Goal: Information Seeking & Learning: Learn about a topic

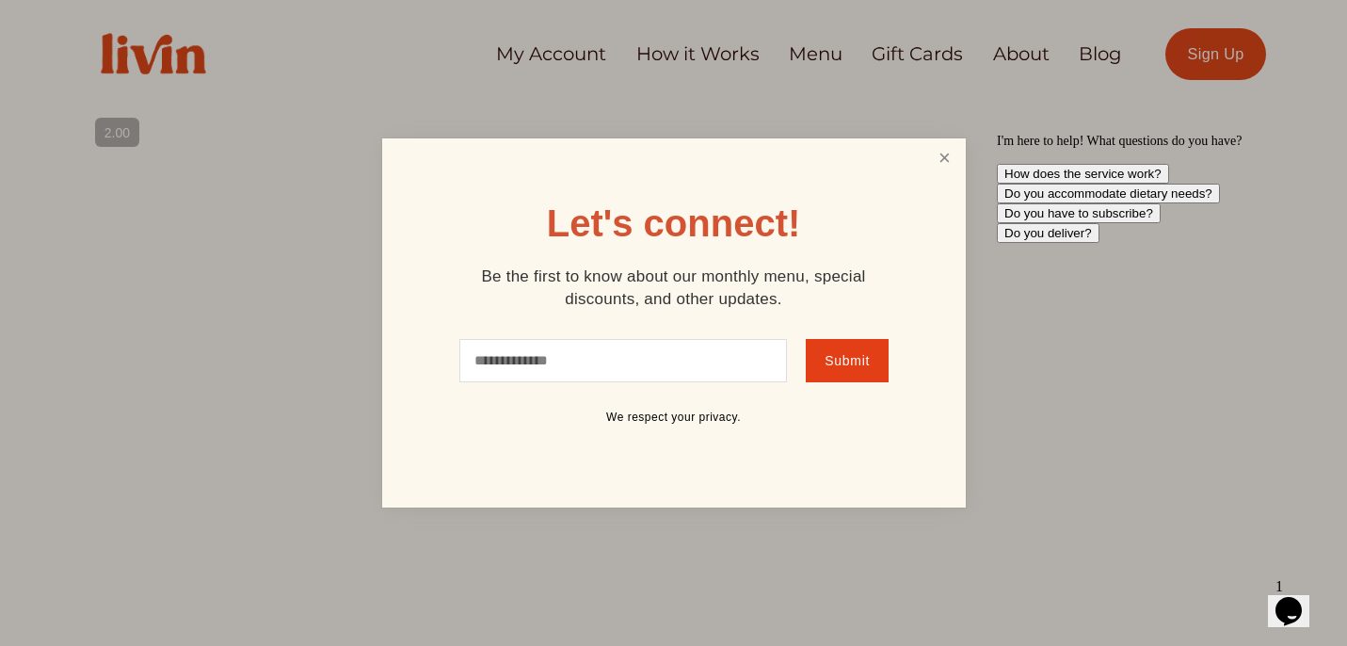
click at [933, 152] on link "Close" at bounding box center [944, 158] width 36 height 35
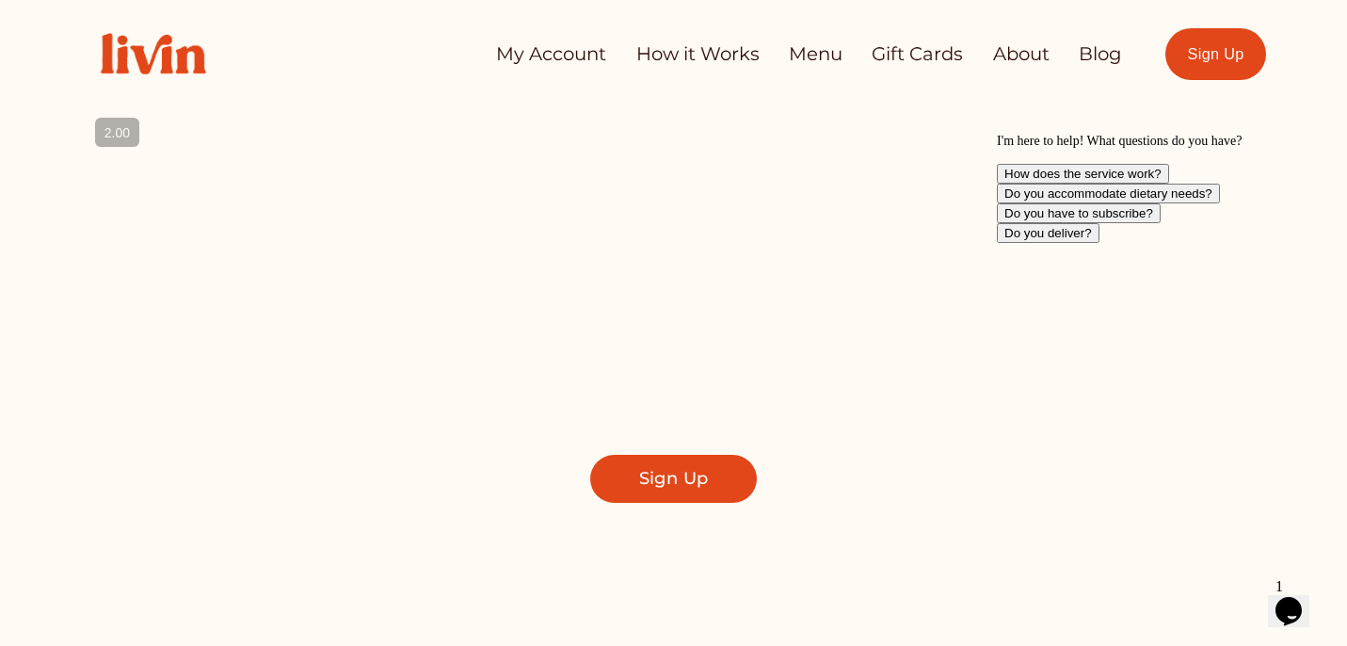
click at [662, 59] on link "How it Works" at bounding box center [697, 54] width 123 height 37
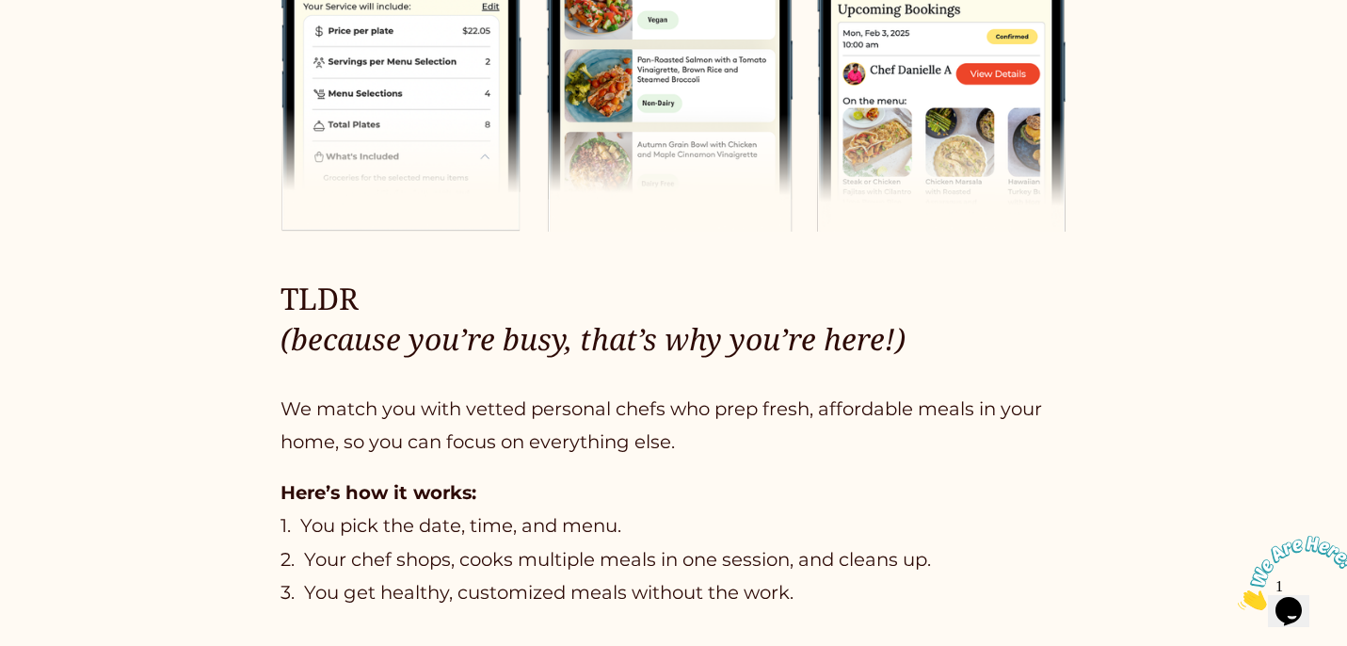
scroll to position [954, 0]
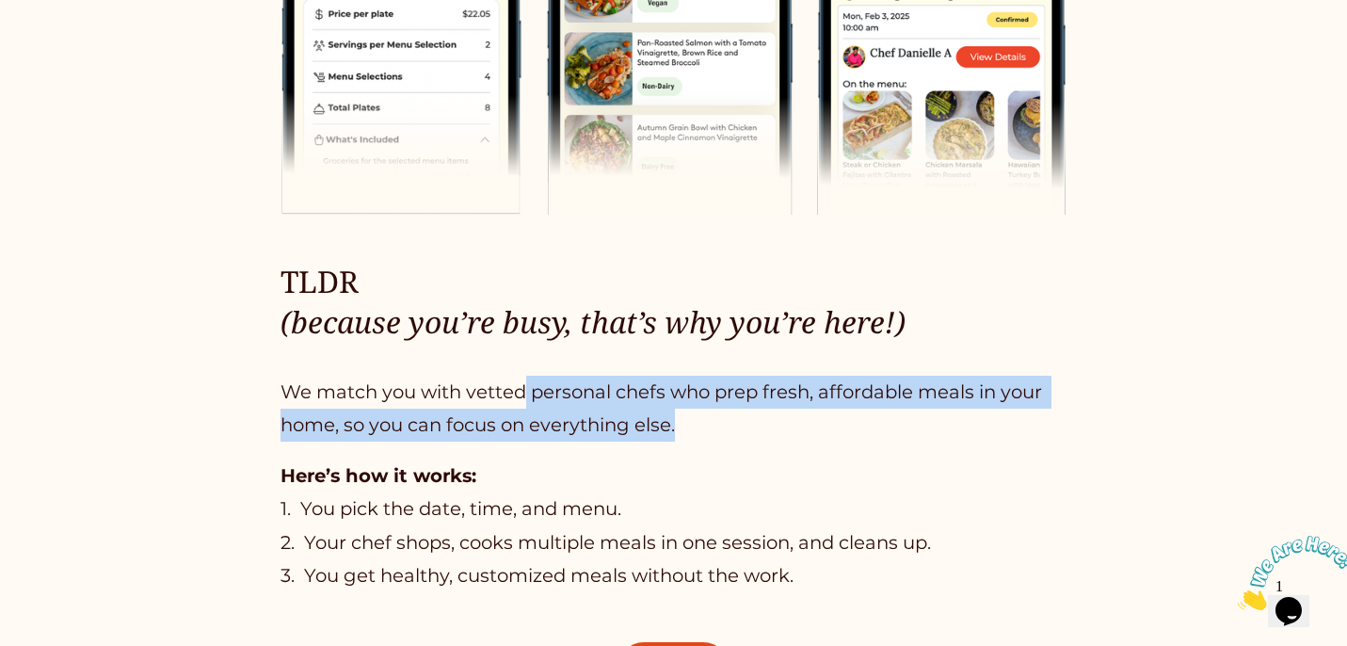
drag, startPoint x: 522, startPoint y: 392, endPoint x: 690, endPoint y: 428, distance: 171.5
click at [690, 428] on p "We match you with vetted personal chefs who prep fresh, affordable meals in you…" at bounding box center [674, 409] width 787 height 67
click at [691, 430] on p "We match you with vetted personal chefs who prep fresh, affordable meals in you…" at bounding box center [674, 409] width 787 height 67
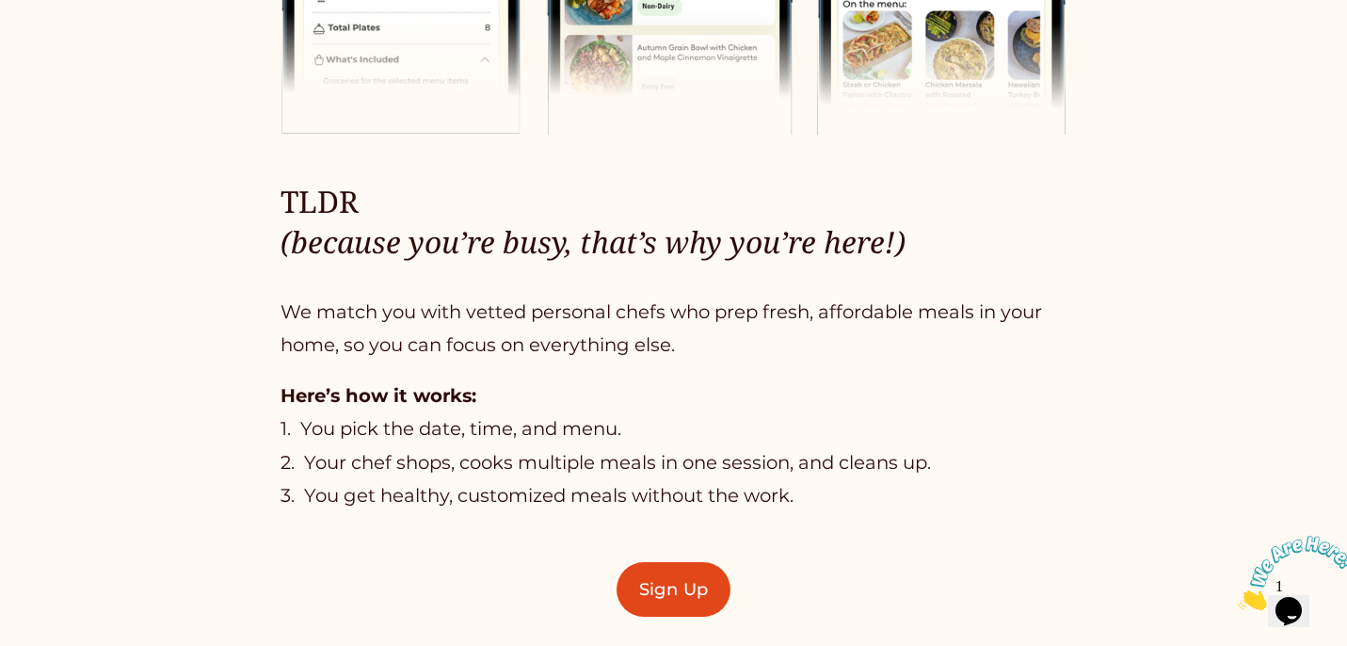
scroll to position [1040, 0]
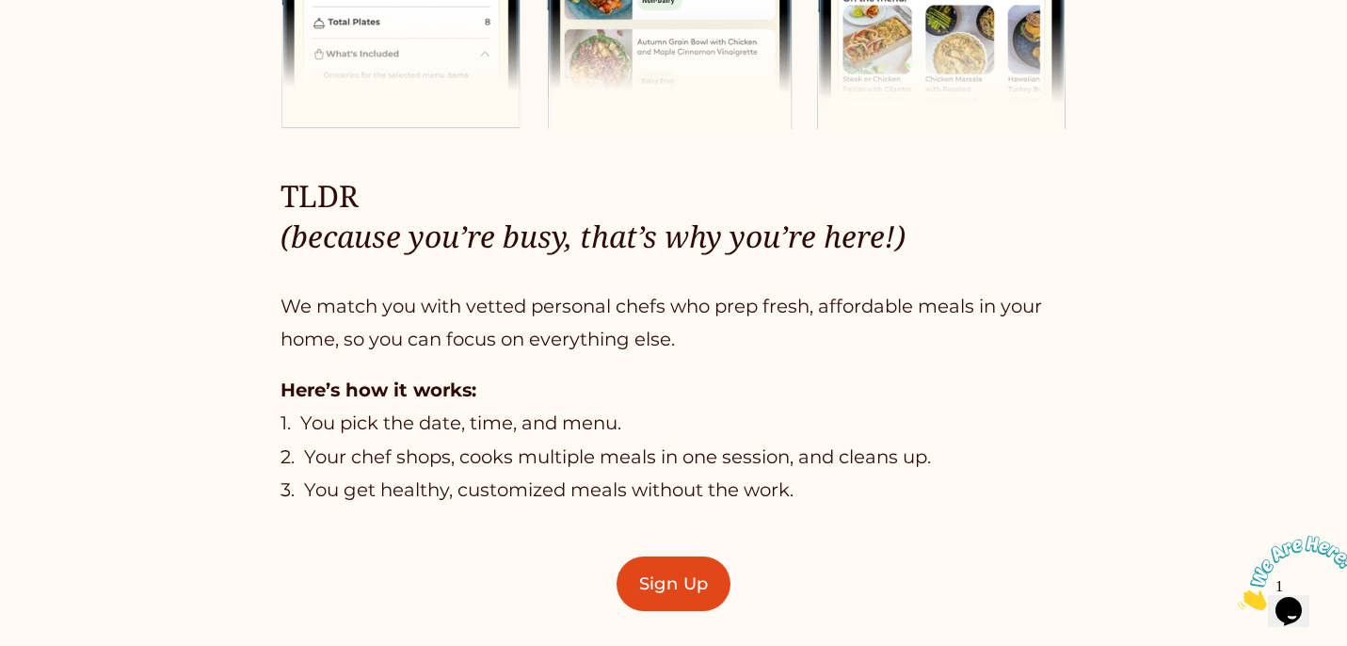
click at [376, 461] on p "Here’s how it works: 1. You pick the date, time, and menu. 2. Your chef shops, …" at bounding box center [674, 441] width 787 height 134
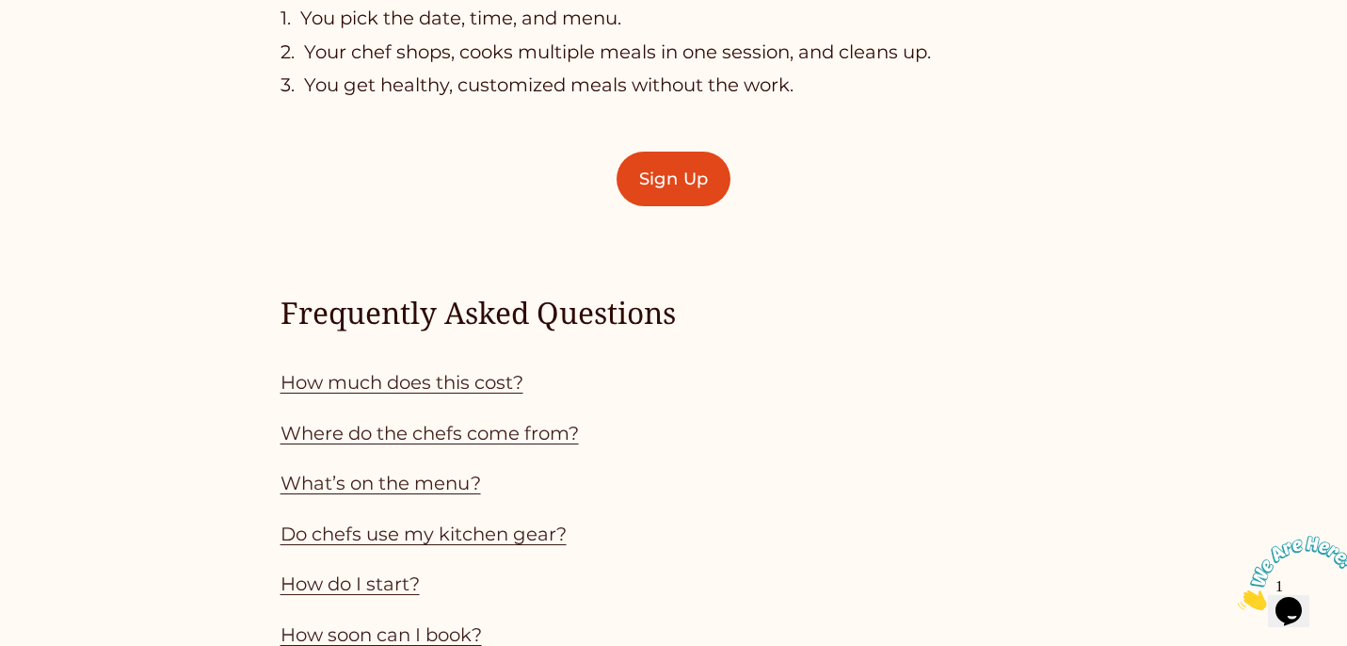
scroll to position [1447, 0]
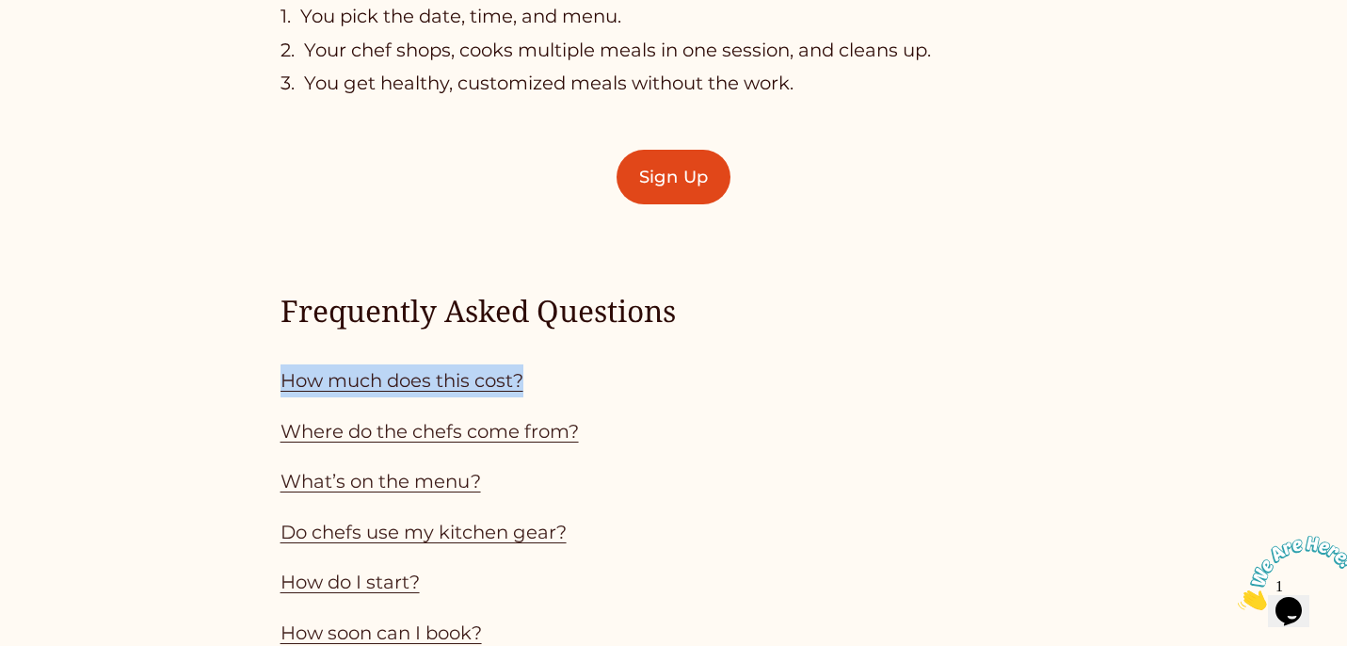
click at [468, 431] on link "Where do the chefs come from?" at bounding box center [430, 431] width 298 height 23
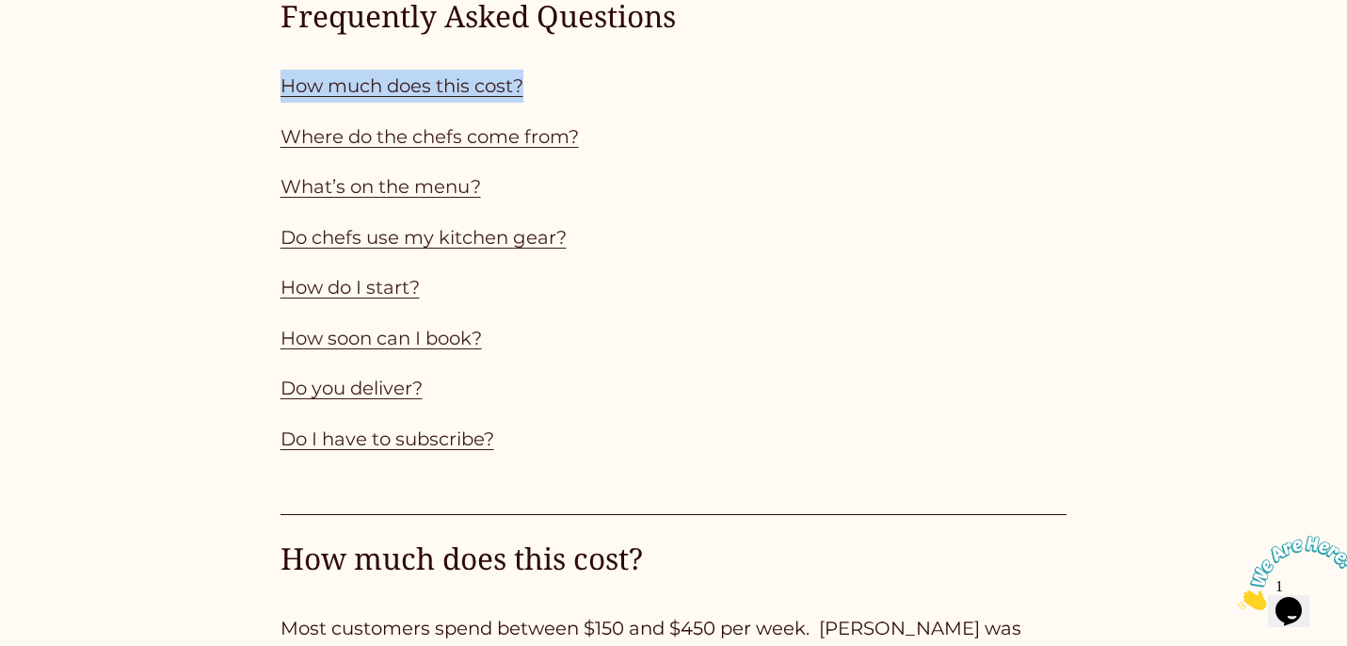
scroll to position [1739, 0]
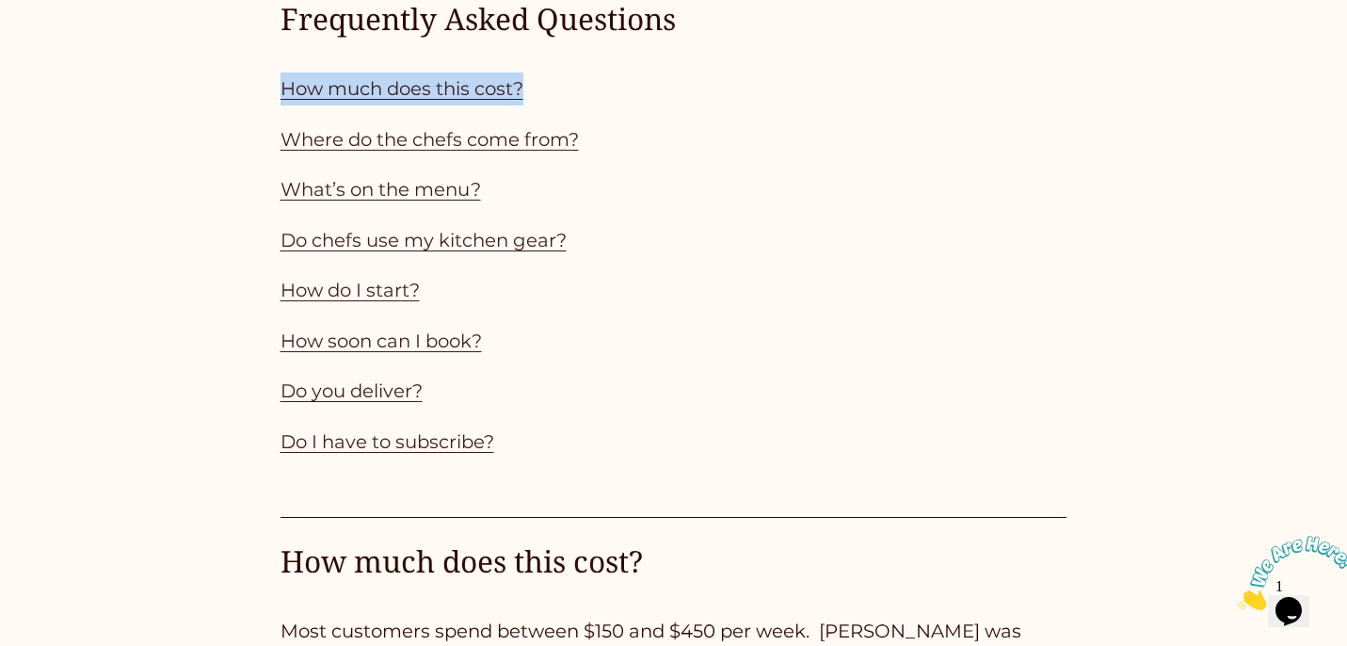
click at [468, 147] on link "Where do the chefs come from?" at bounding box center [430, 139] width 298 height 23
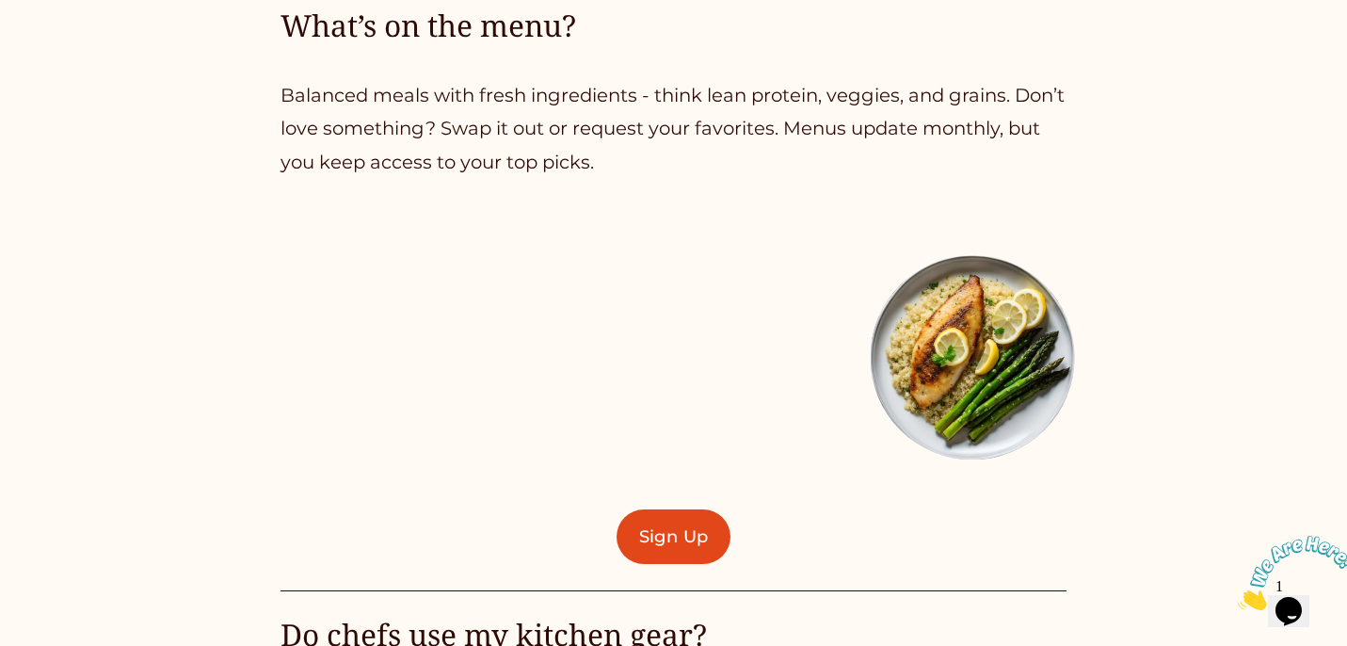
scroll to position [3515, 0]
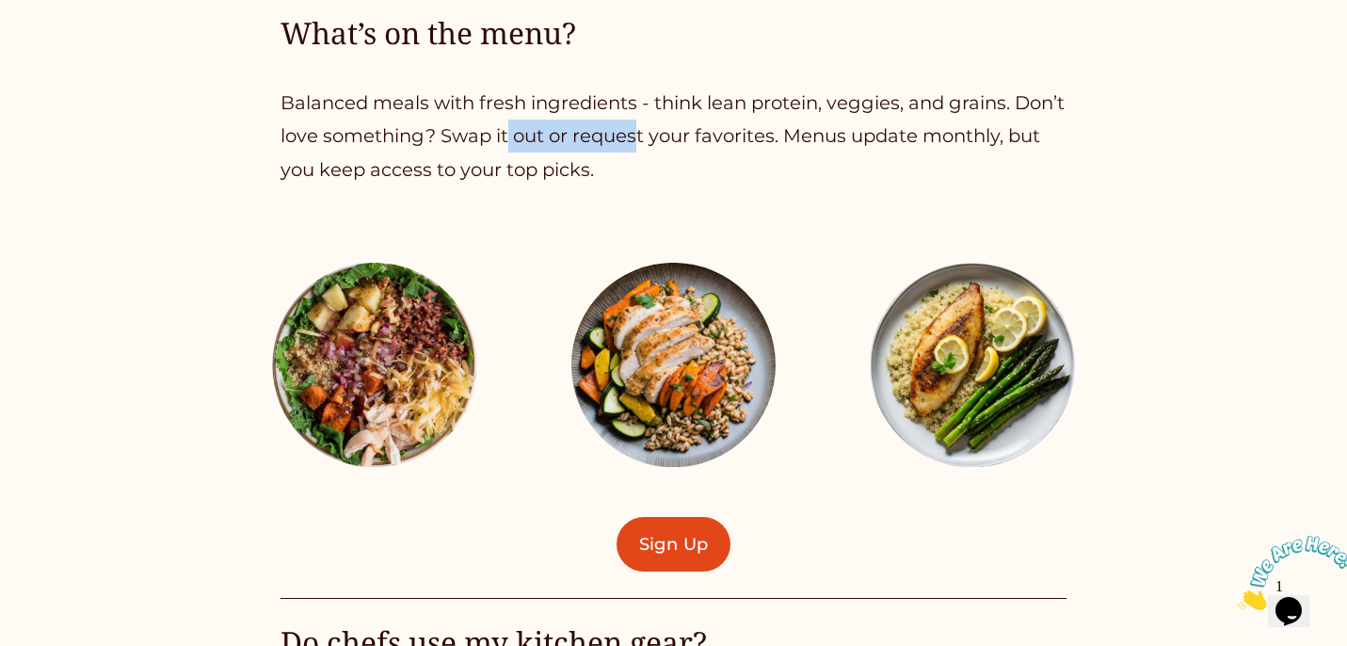
drag, startPoint x: 506, startPoint y: 134, endPoint x: 635, endPoint y: 135, distance: 129.0
click at [635, 136] on p "Balanced meals with fresh ingredients - think lean protein, veggies, and grains…" at bounding box center [674, 137] width 787 height 100
click at [667, 140] on p "Balanced meals with fresh ingredients - think lean protein, veggies, and grains…" at bounding box center [674, 137] width 787 height 100
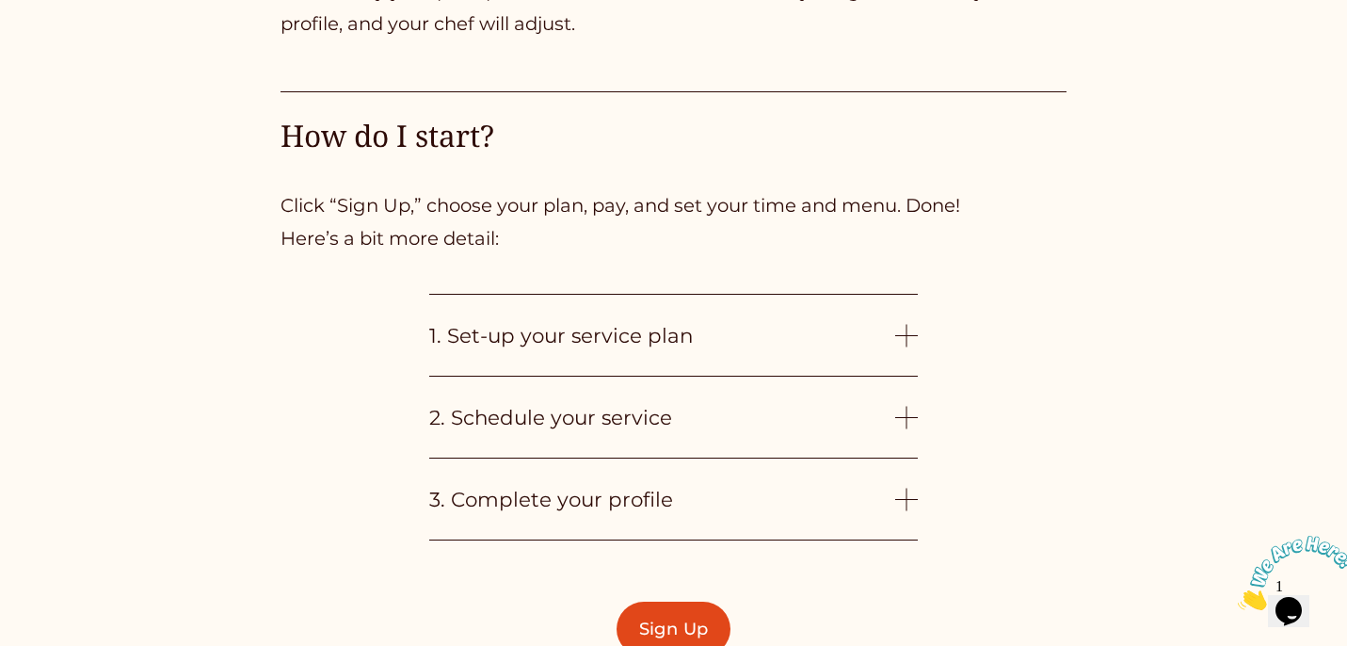
scroll to position [4286, 0]
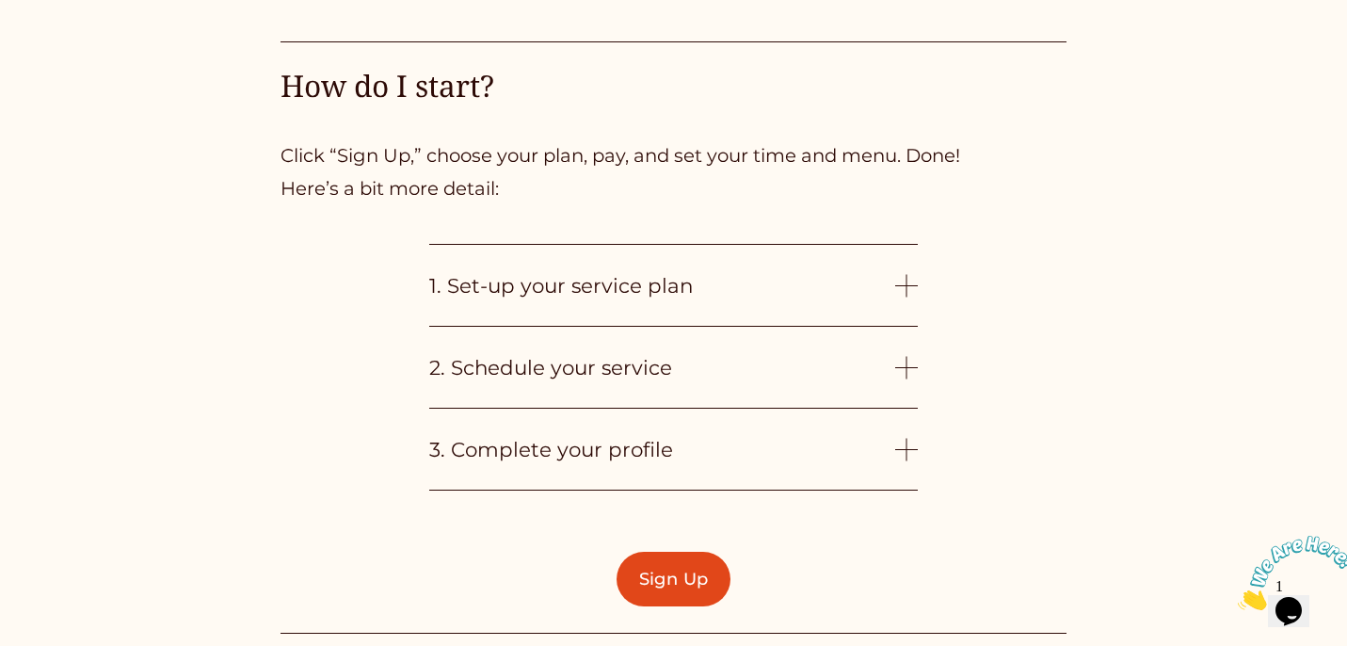
click at [897, 279] on div at bounding box center [906, 285] width 23 height 23
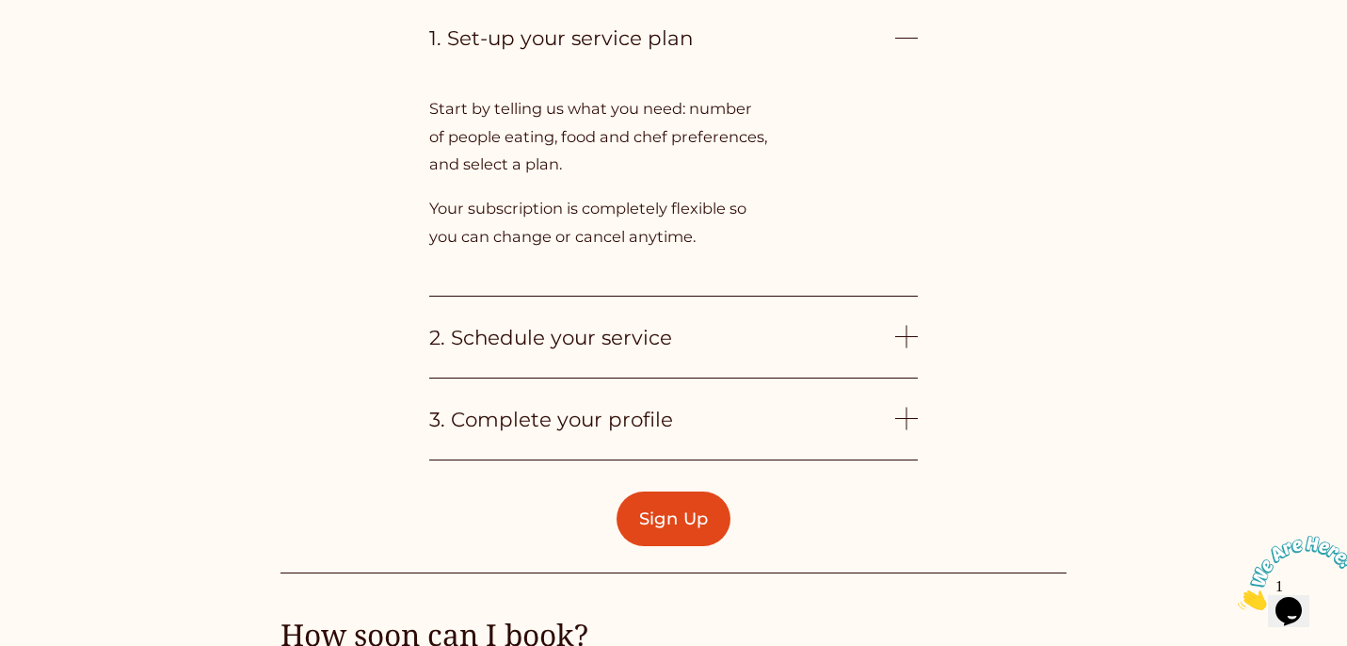
scroll to position [4537, 0]
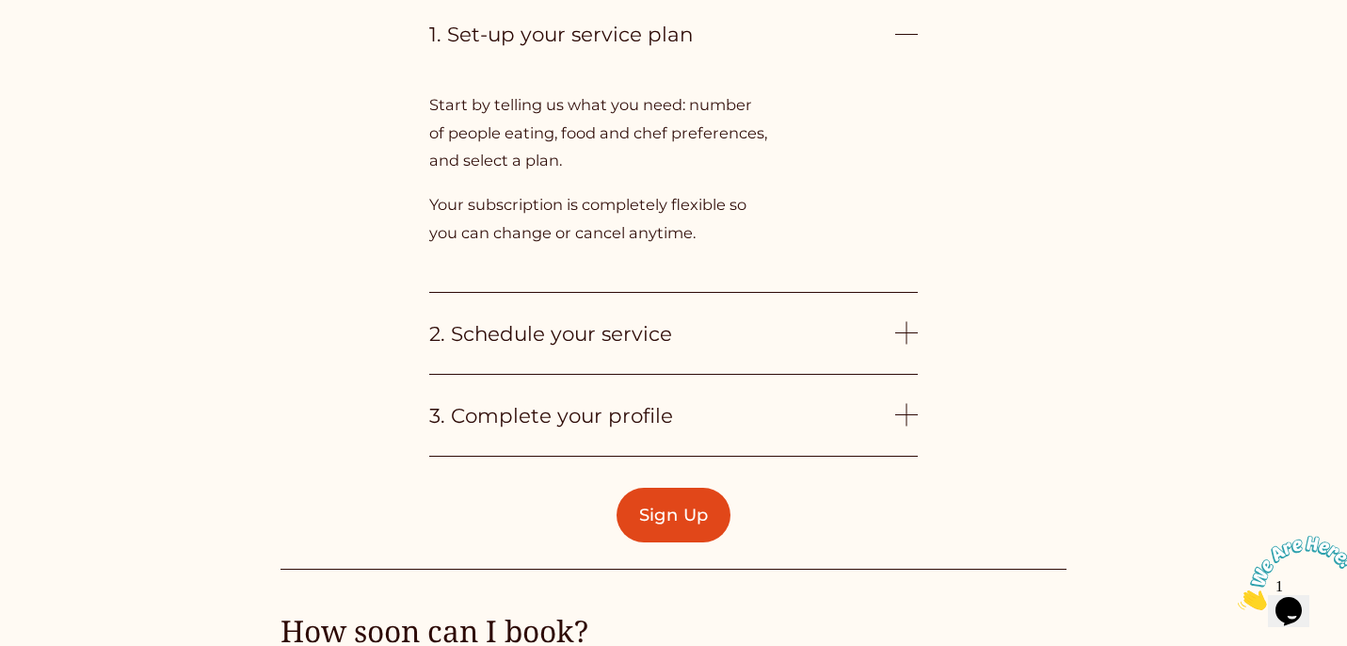
click at [897, 293] on button "2. Schedule your service" at bounding box center [673, 333] width 488 height 81
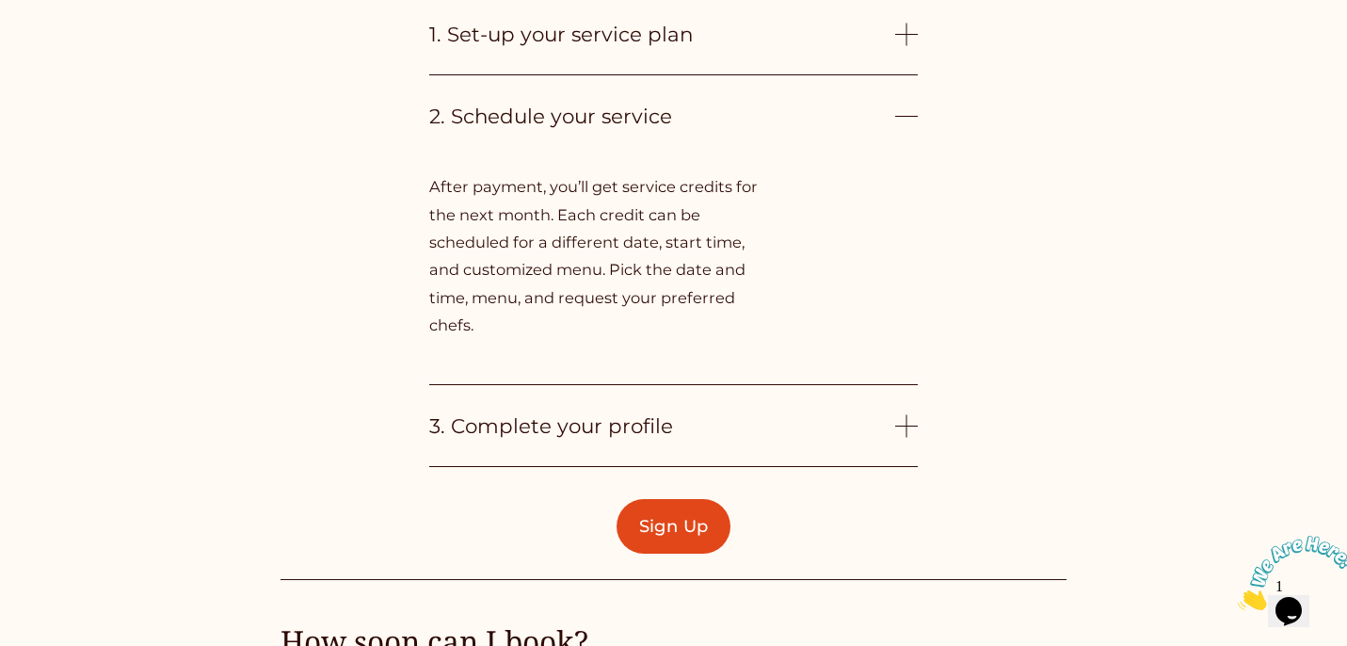
click at [898, 416] on div at bounding box center [906, 425] width 23 height 23
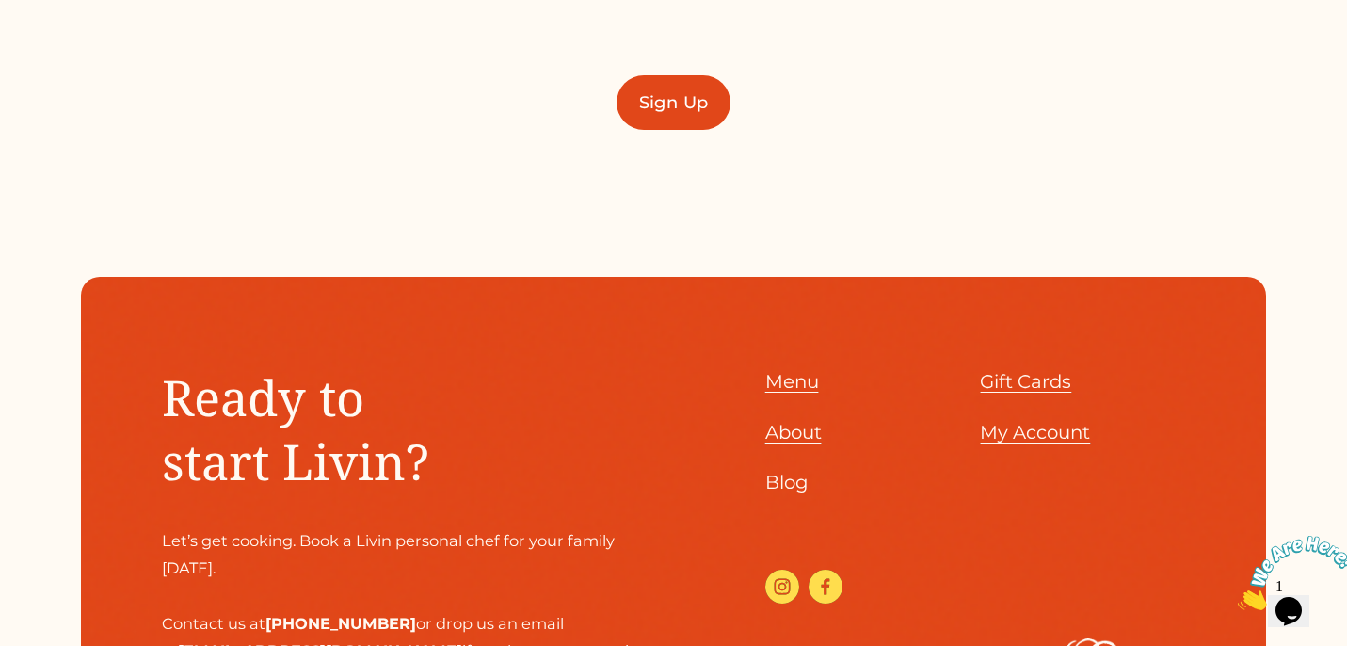
scroll to position [5934, 0]
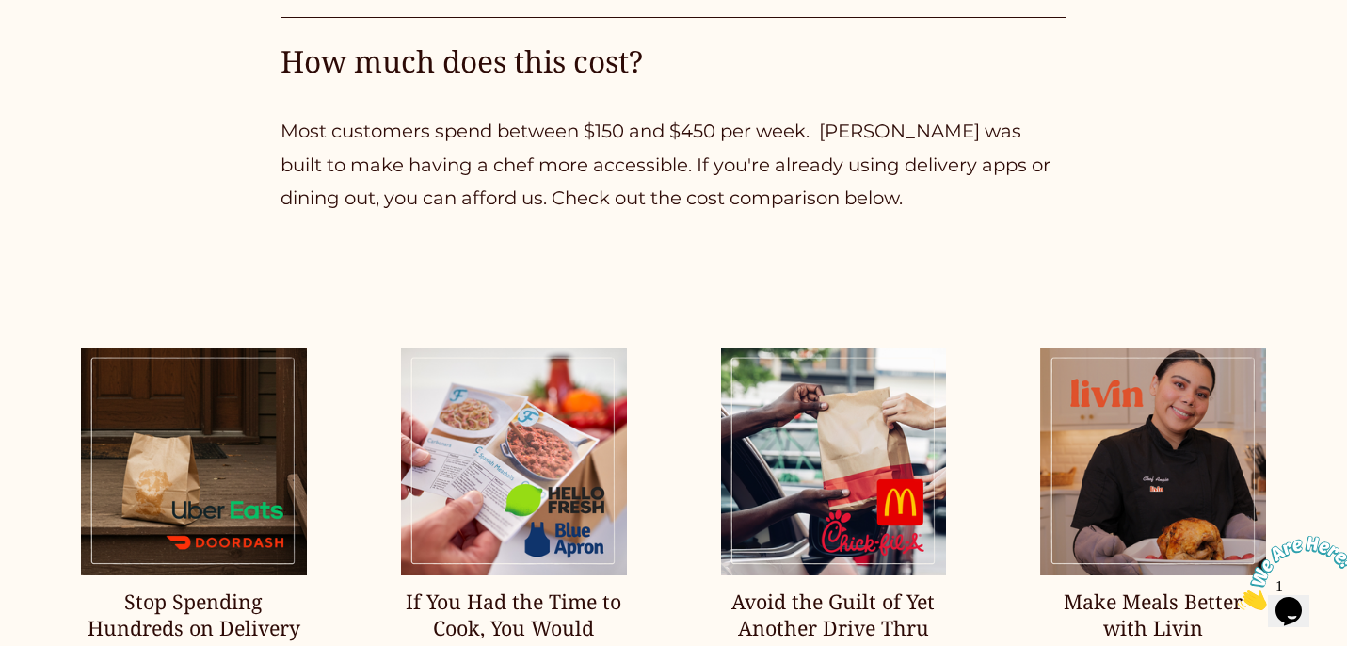
scroll to position [2241, 0]
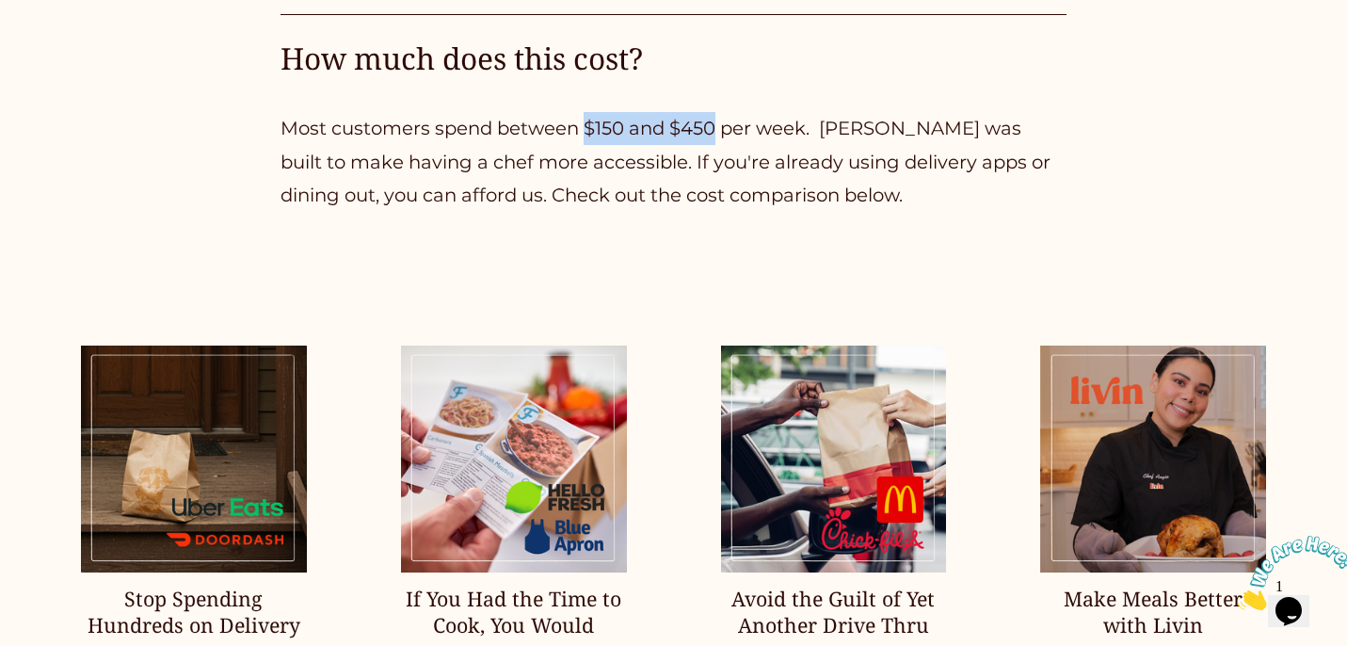
drag, startPoint x: 587, startPoint y: 129, endPoint x: 718, endPoint y: 129, distance: 130.8
click at [718, 129] on p "Most customers spend between $150 and $450 per week. [PERSON_NAME] was built to…" at bounding box center [674, 162] width 787 height 100
click at [751, 196] on p "Most customers spend between $150 and $450 per week. Livin was built to make ha…" at bounding box center [674, 162] width 787 height 100
drag, startPoint x: 676, startPoint y: 124, endPoint x: 722, endPoint y: 130, distance: 46.5
click at [722, 130] on p "Most customers spend between $150 and $450 per week. Livin was built to make ha…" at bounding box center [674, 162] width 787 height 100
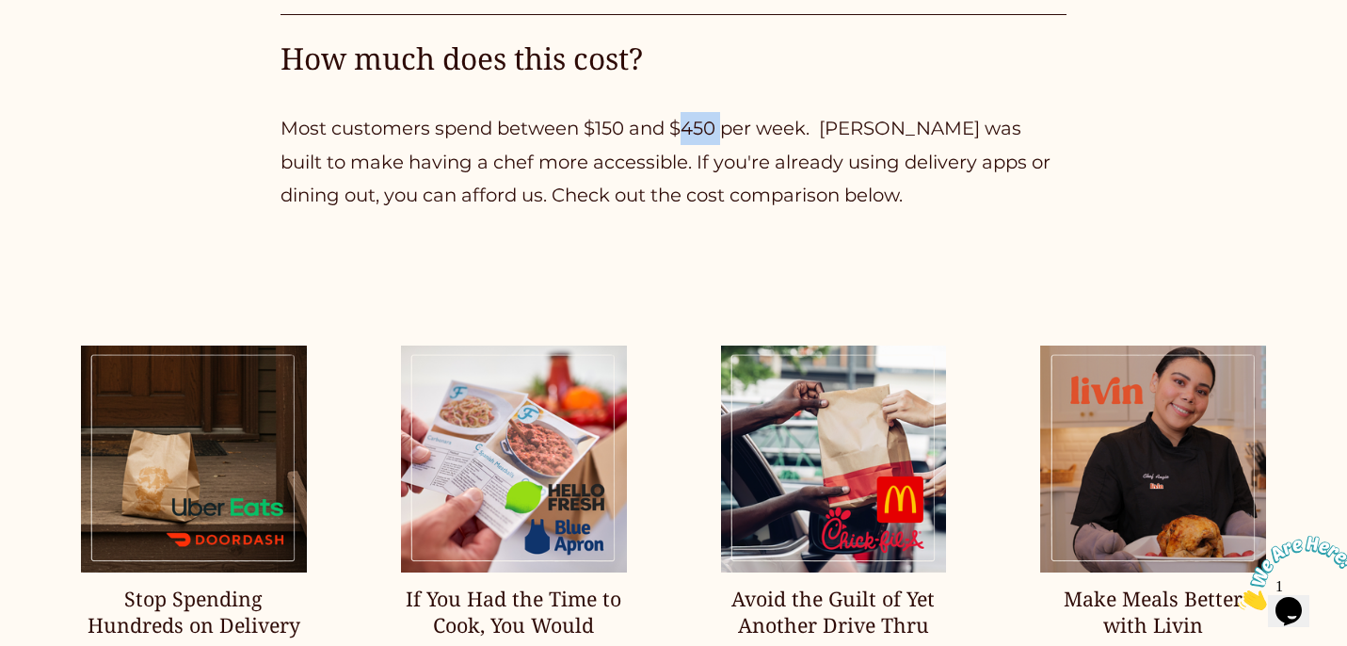
click at [710, 139] on p "Most customers spend between $150 and $450 per week. Livin was built to make ha…" at bounding box center [674, 162] width 787 height 100
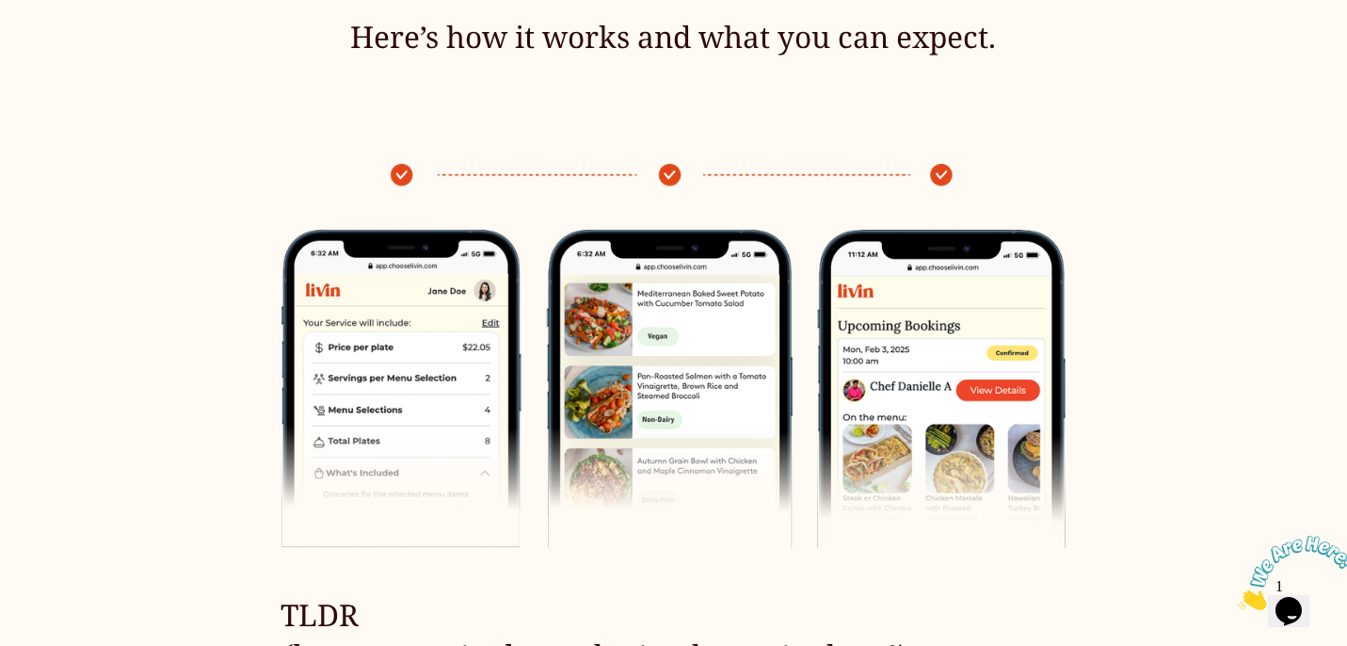
scroll to position [0, 0]
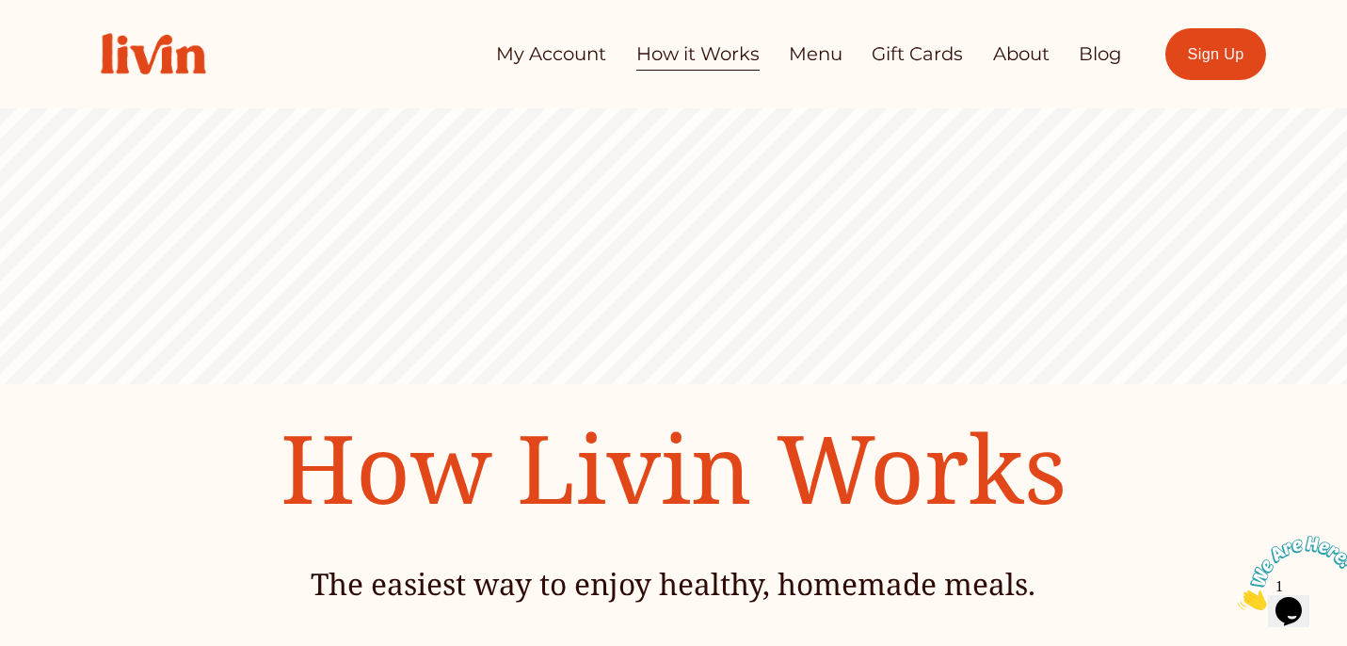
click at [821, 71] on link "Menu" at bounding box center [816, 54] width 54 height 37
click at [842, 58] on nav "My Account How it Works Menu Gift Cards About Blog" at bounding box center [809, 54] width 626 height 37
click at [825, 53] on link "Menu" at bounding box center [816, 54] width 54 height 37
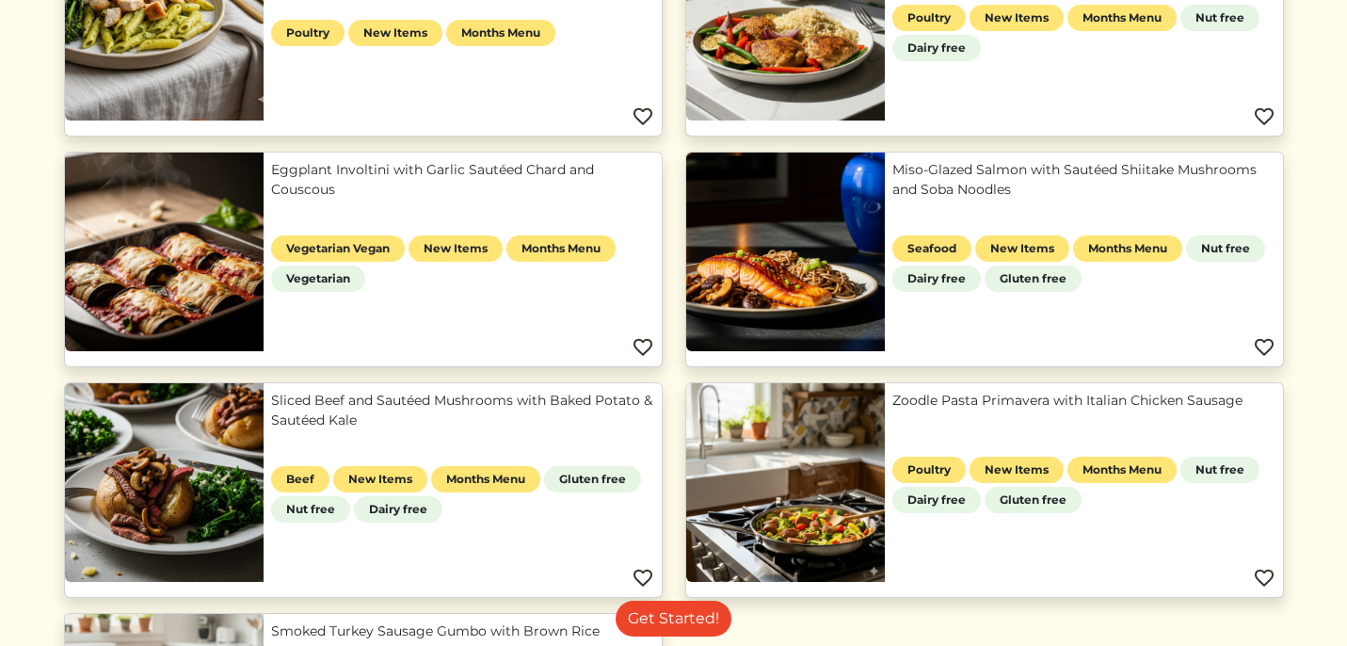
scroll to position [794, 0]
